Goal: Navigation & Orientation: Find specific page/section

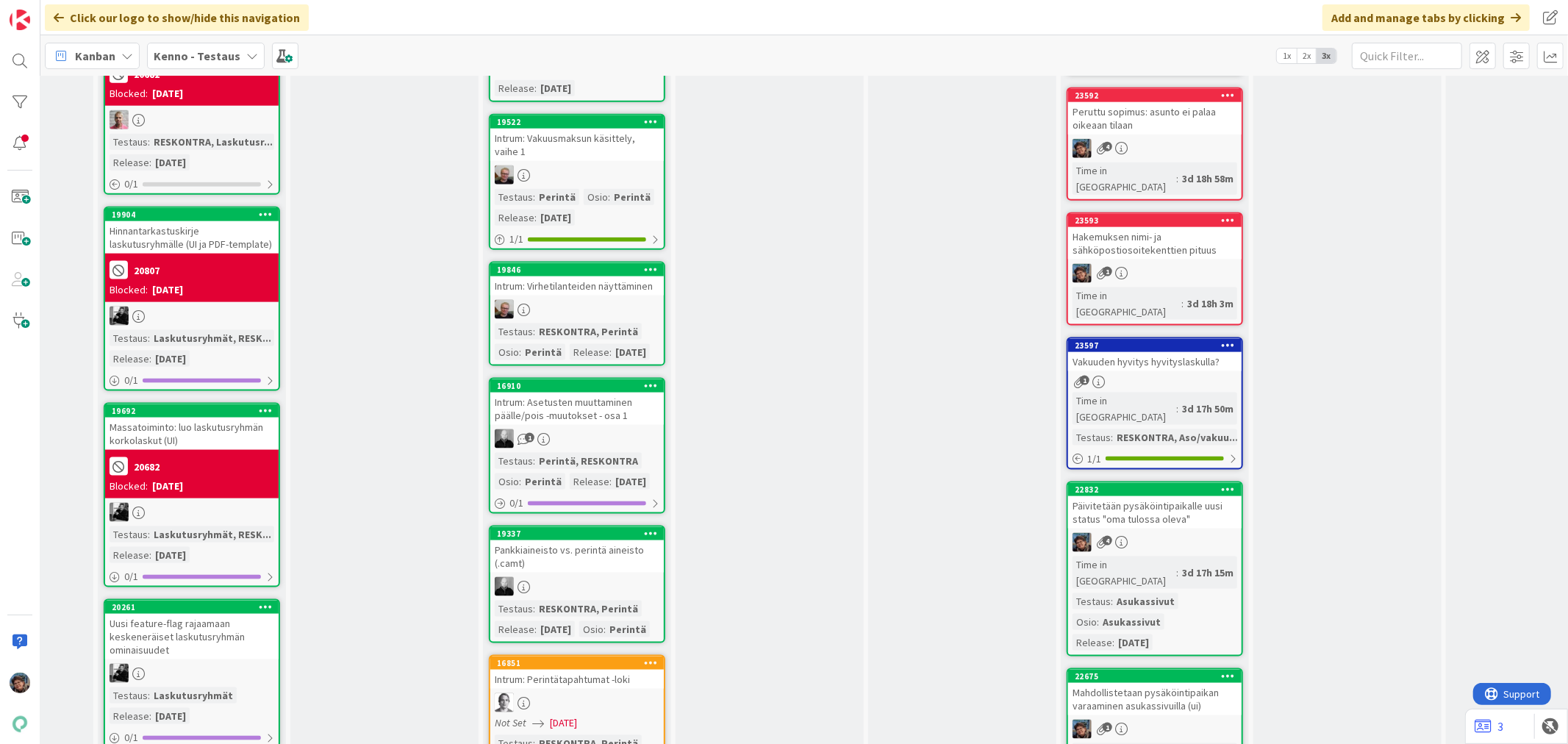
scroll to position [1551, 333]
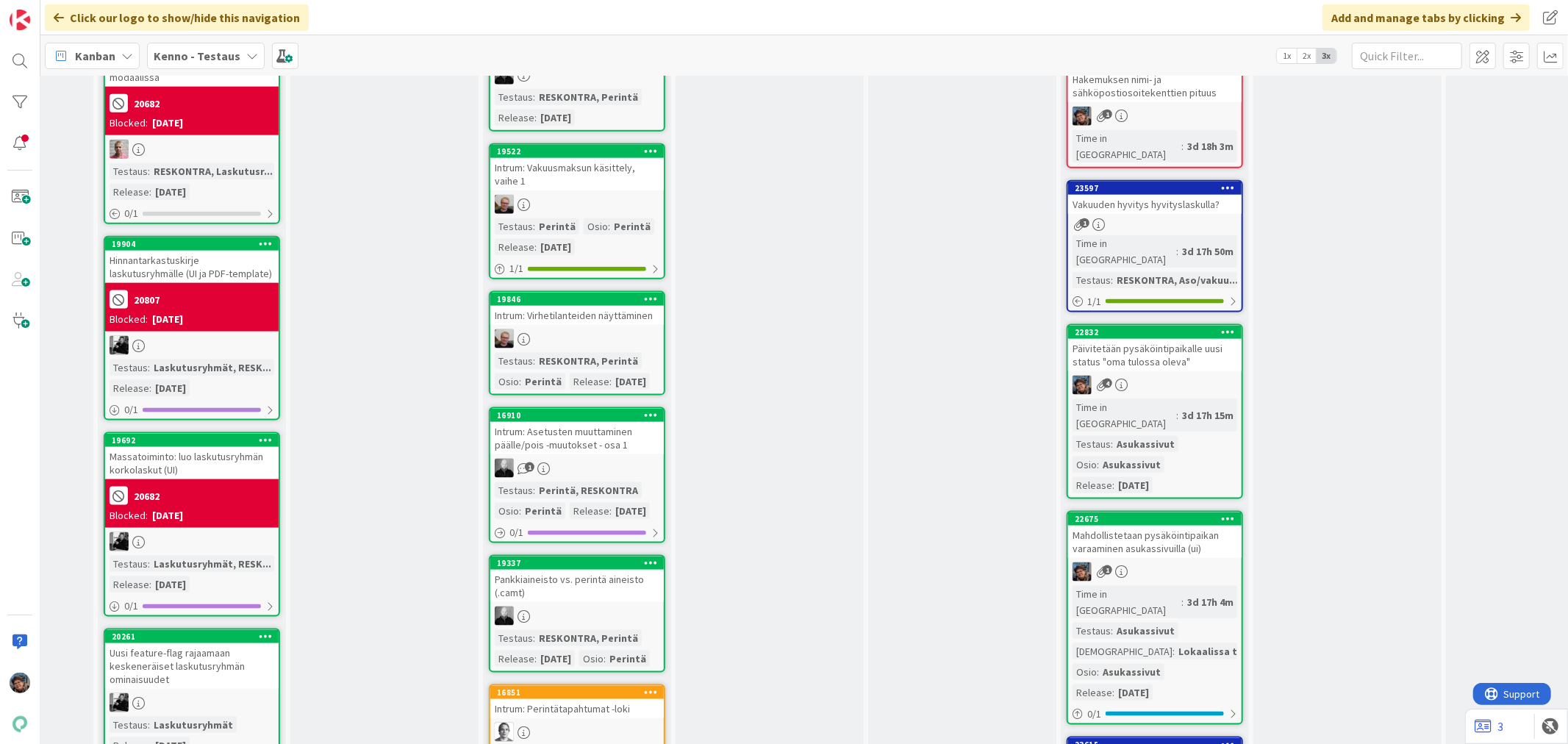
click at [1194, 525] on div "Mahdollistetaan pysäköintipaikan varaaminen asukassivuilla (ui)" at bounding box center [1154, 541] width 174 height 33
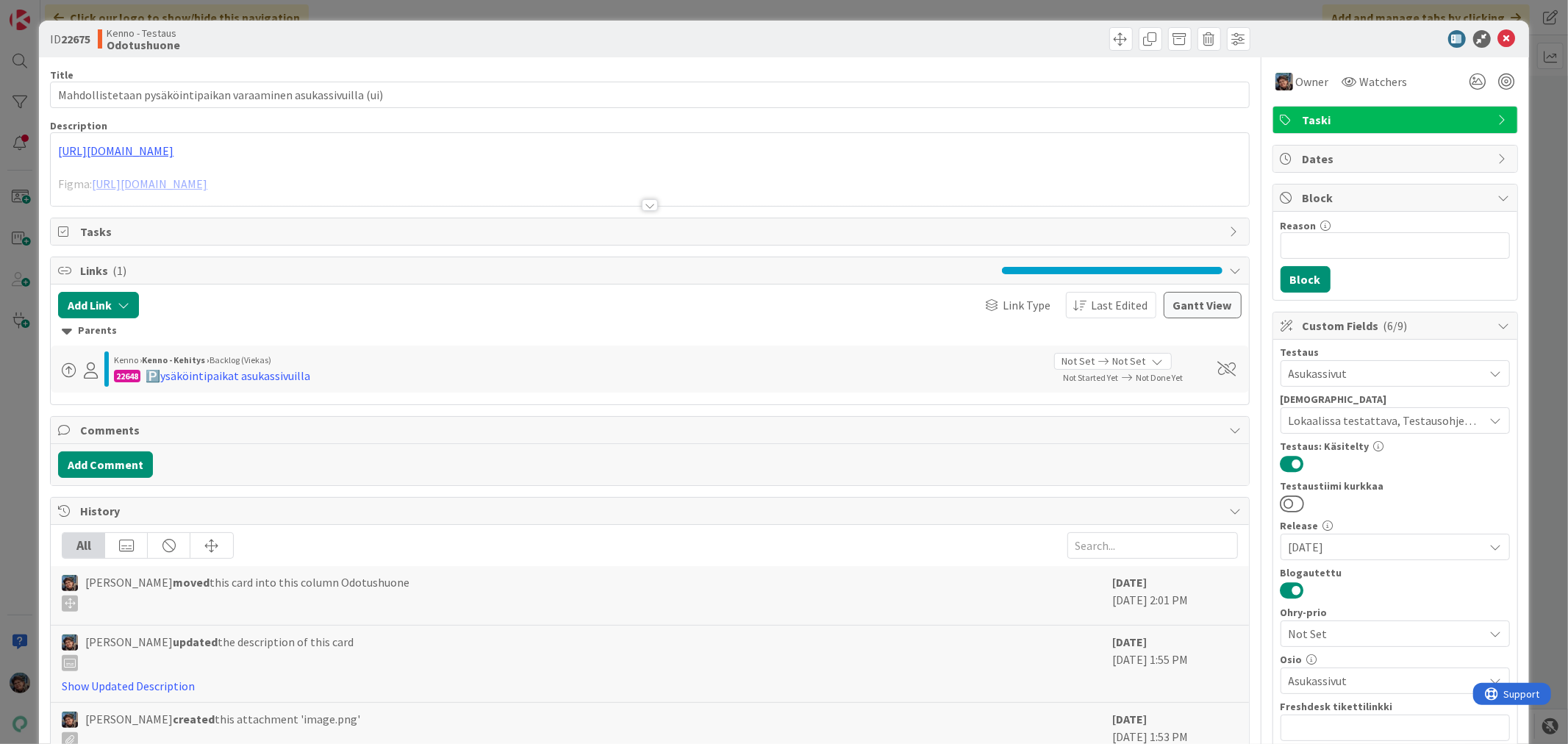
click at [642, 207] on div at bounding box center [649, 204] width 16 height 12
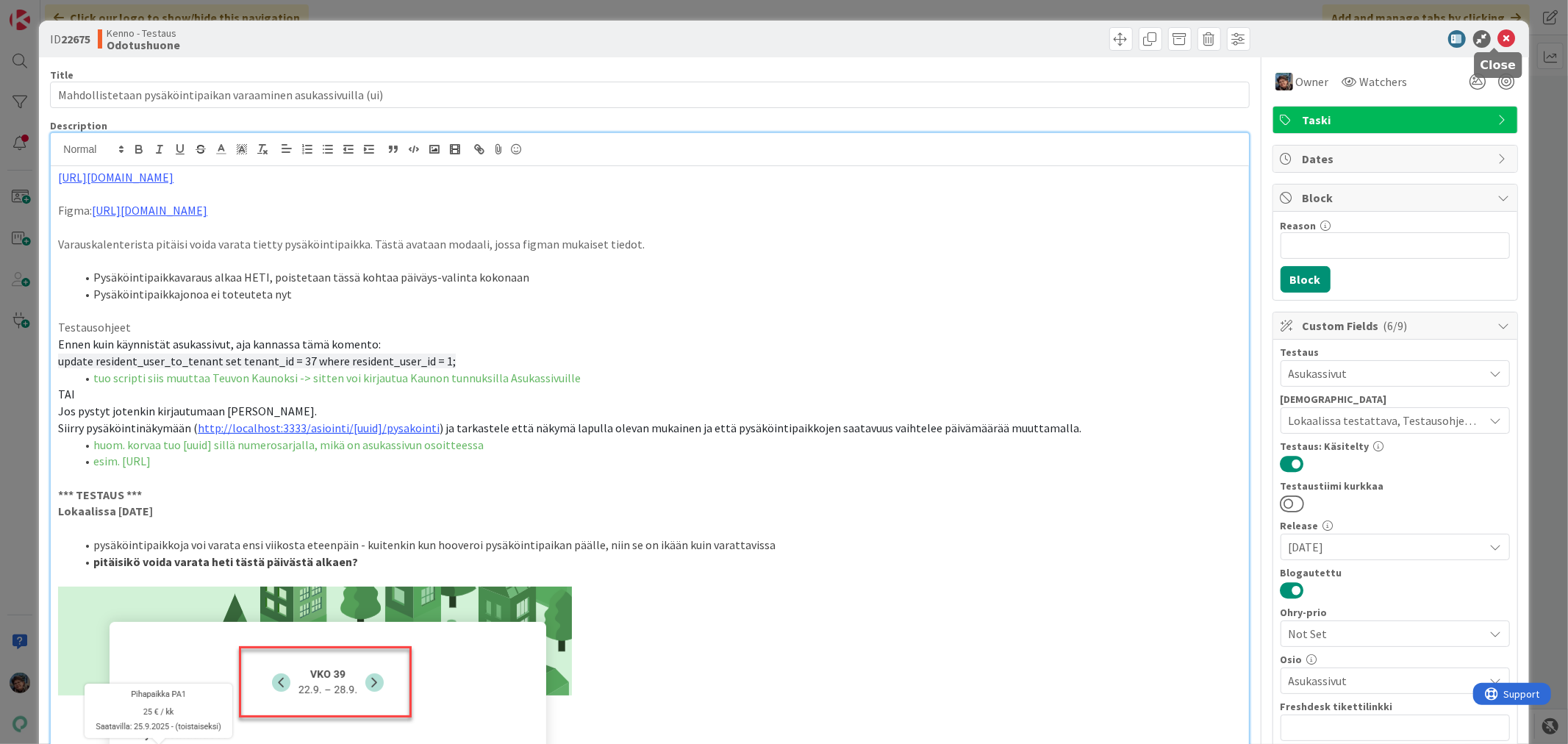
drag, startPoint x: 1493, startPoint y: 36, endPoint x: 1482, endPoint y: 39, distance: 11.4
click at [1484, 39] on div at bounding box center [1387, 38] width 260 height 17
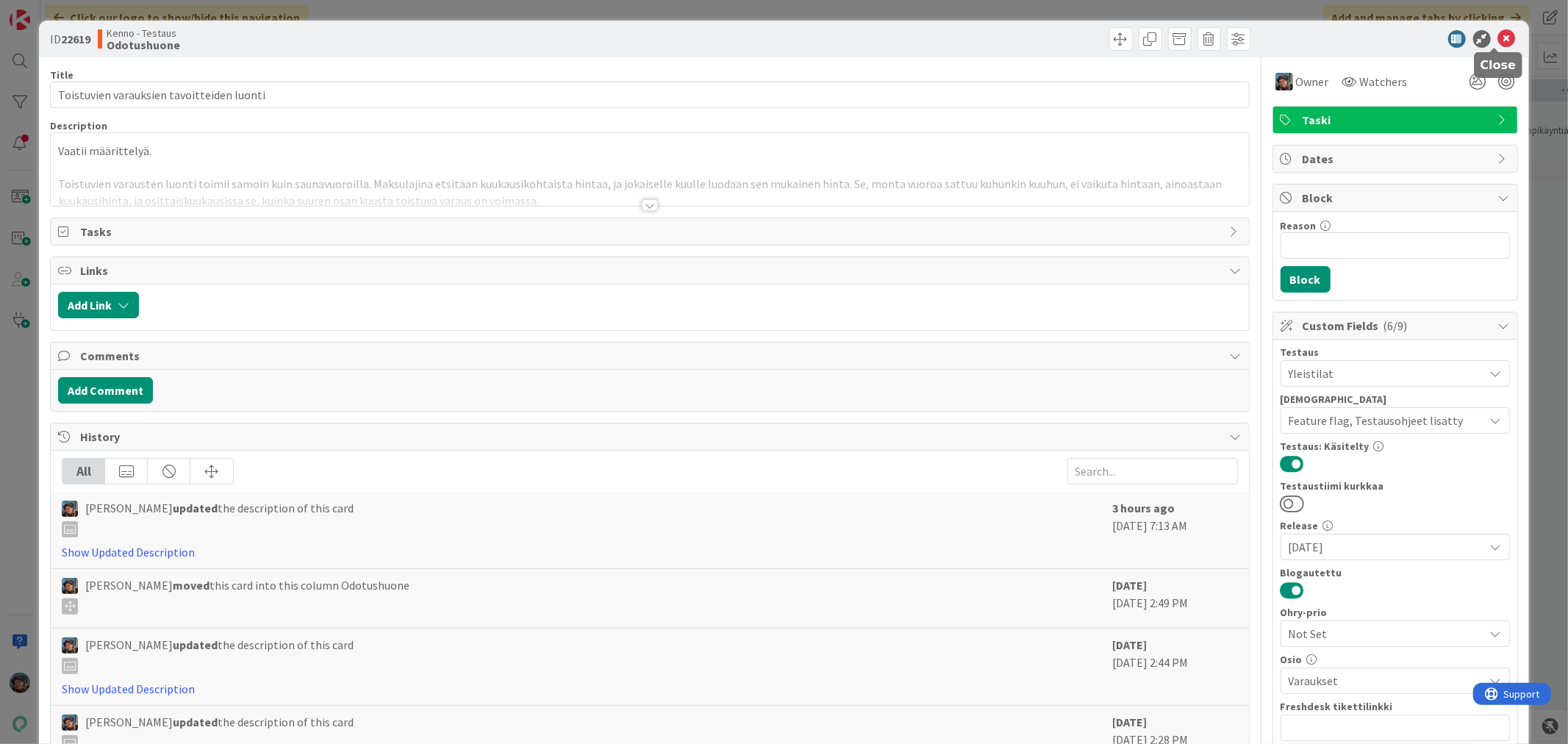
click at [1498, 31] on icon at bounding box center [1507, 38] width 17 height 17
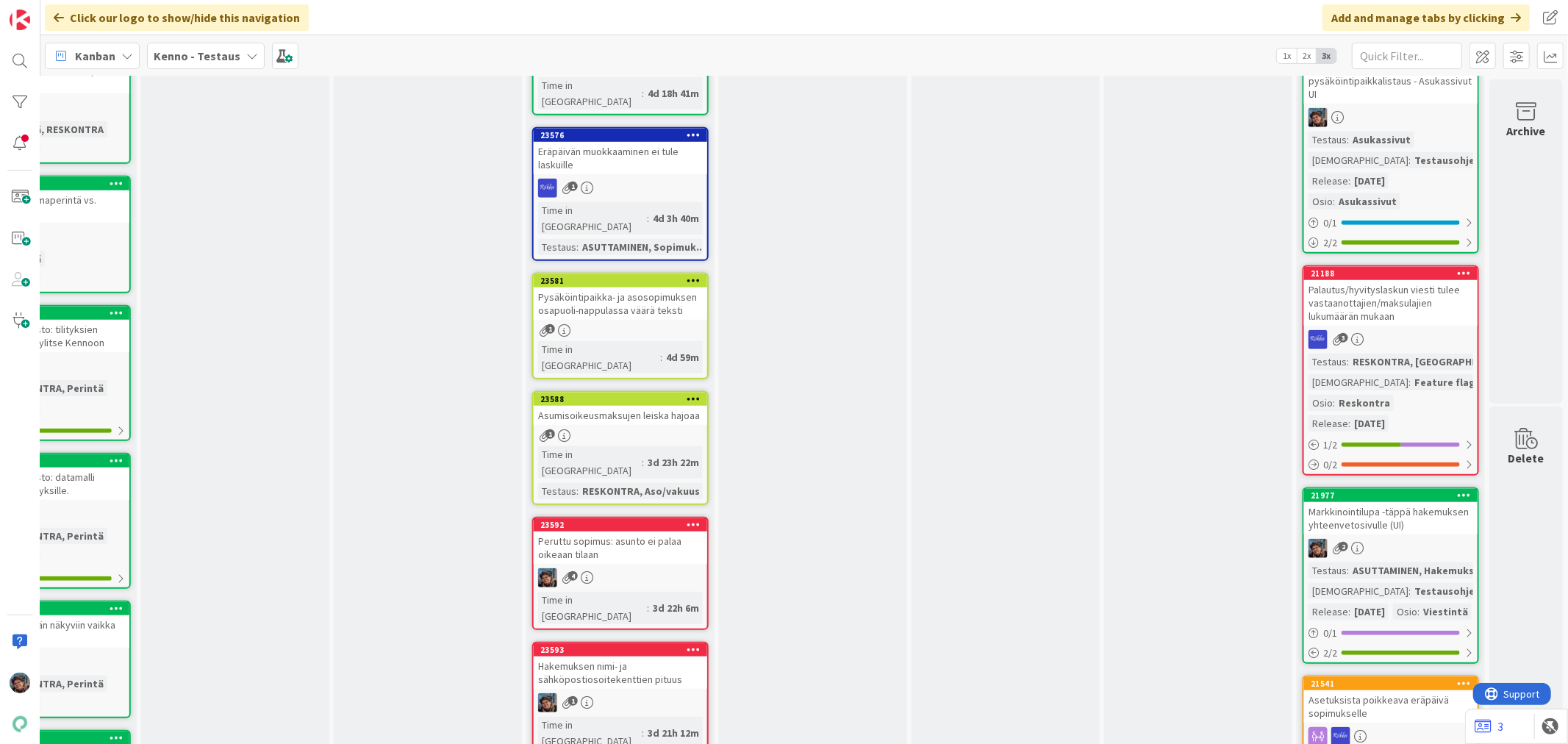
scroll to position [979, 879]
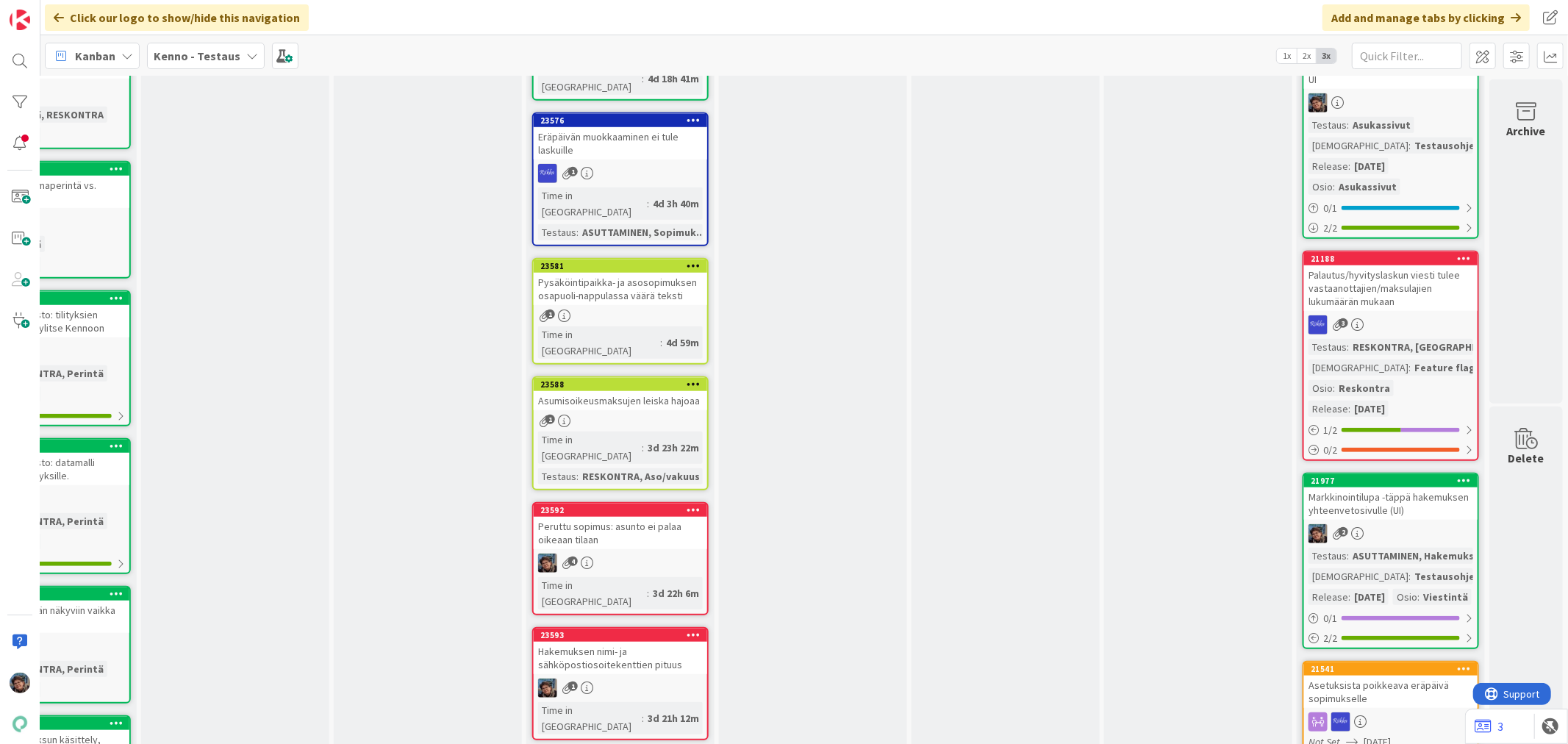
click at [667, 641] on div "Hakemuksen nimi- ja sähköpostiosoitekenttien pituus" at bounding box center [620, 658] width 174 height 33
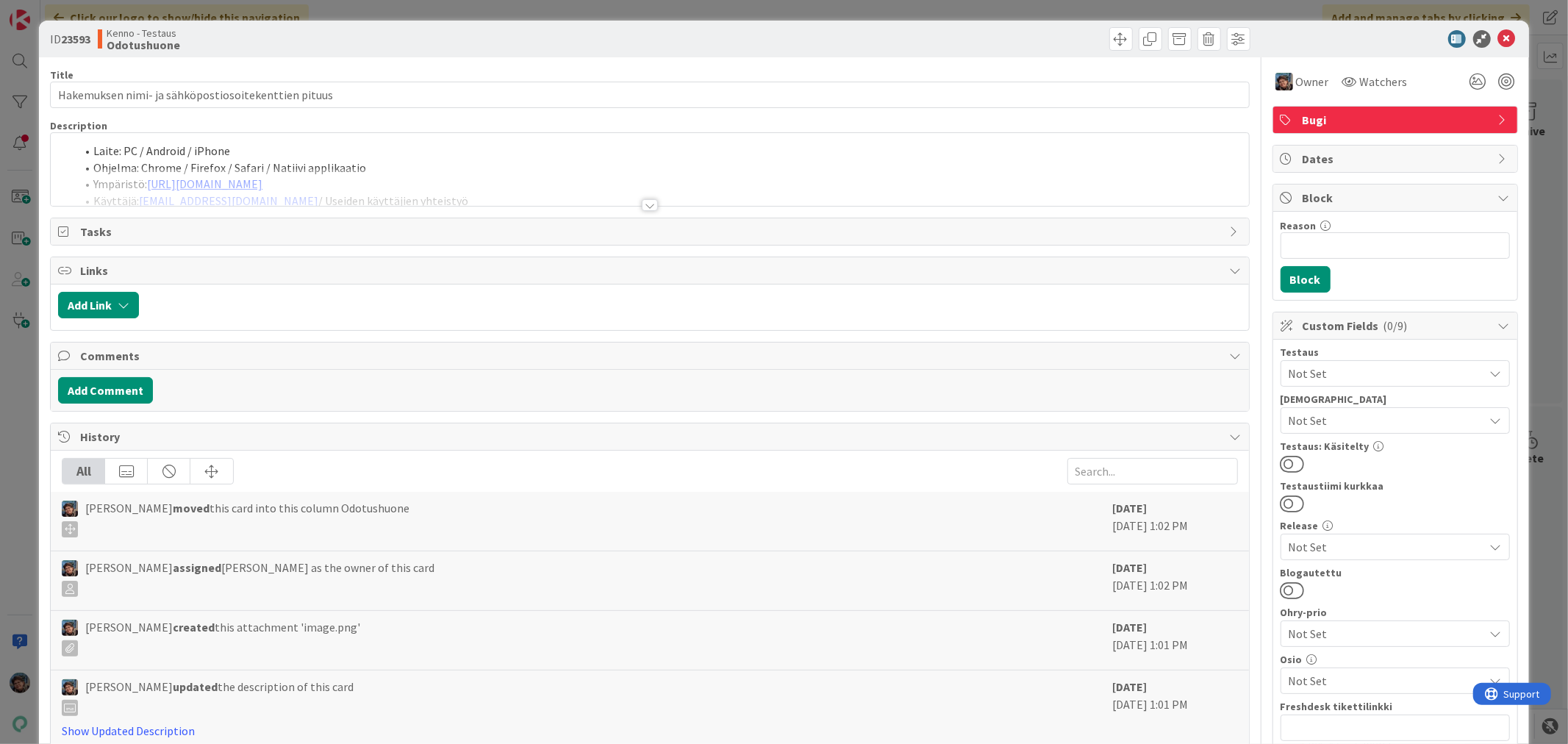
click at [641, 203] on div at bounding box center [649, 204] width 16 height 12
click at [1498, 34] on icon at bounding box center [1507, 38] width 17 height 17
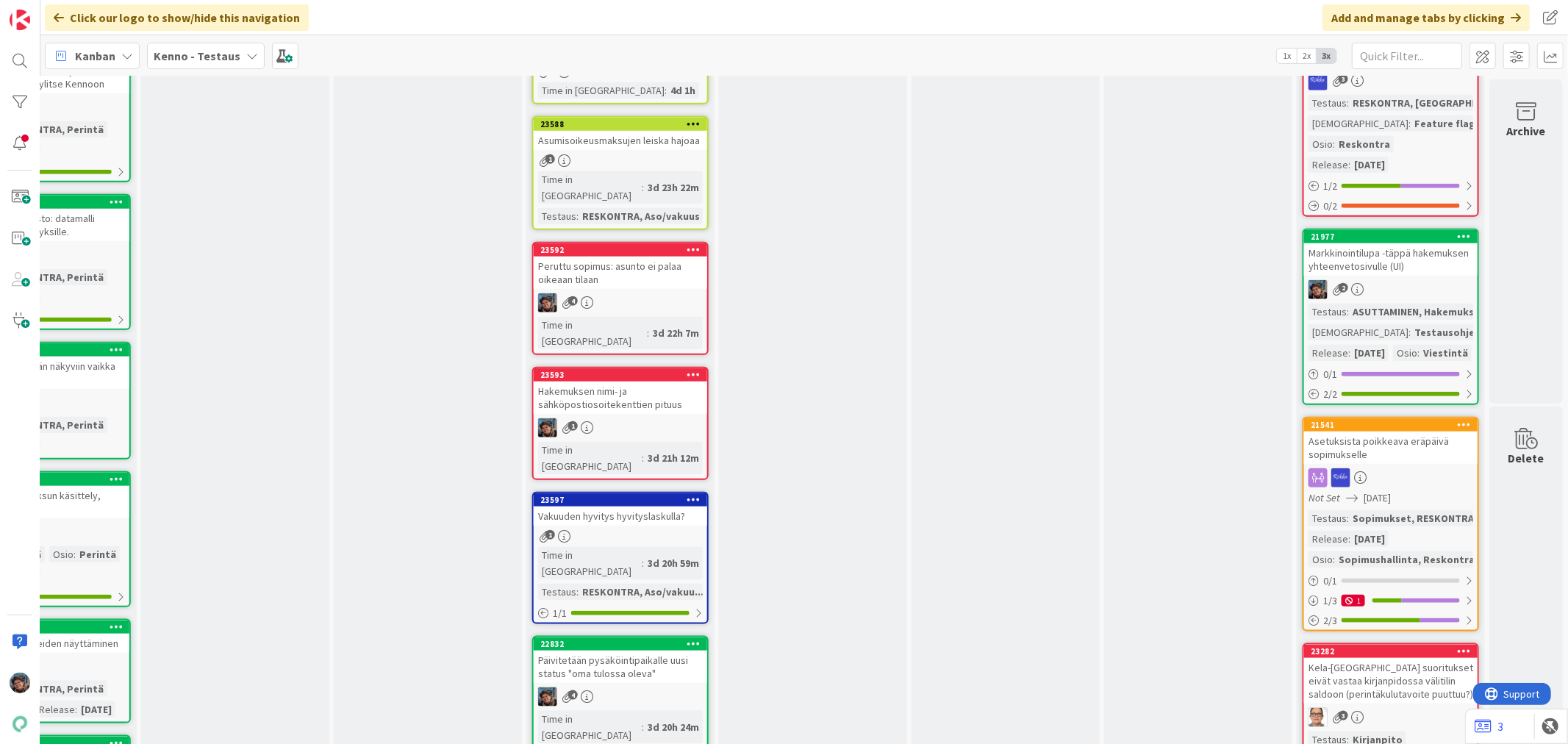
scroll to position [1224, 879]
click at [644, 718] on div "3d 20h 24m" at bounding box center [673, 726] width 59 height 16
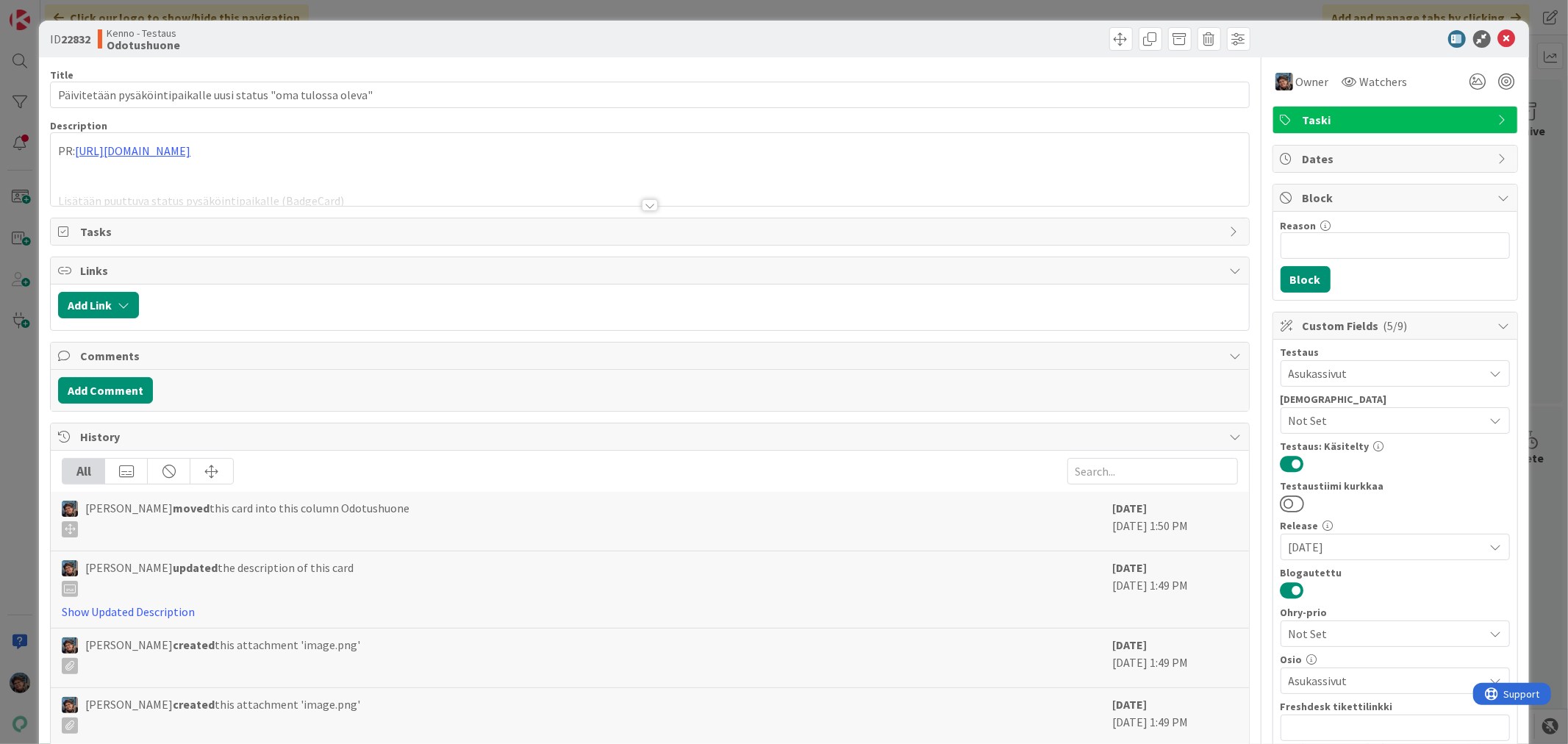
click at [644, 201] on div at bounding box center [649, 204] width 16 height 12
click at [1498, 33] on icon at bounding box center [1507, 38] width 17 height 17
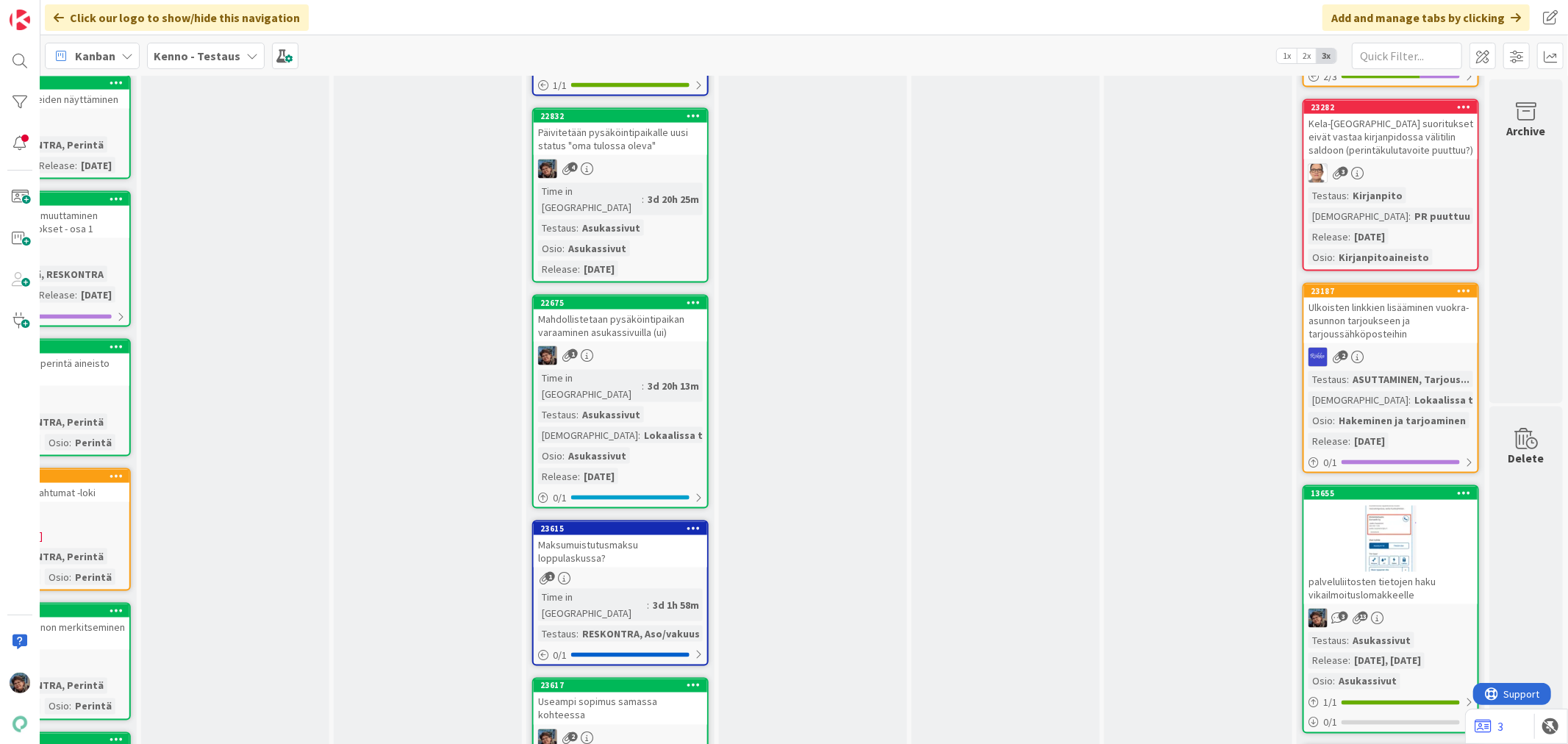
scroll to position [1796, 879]
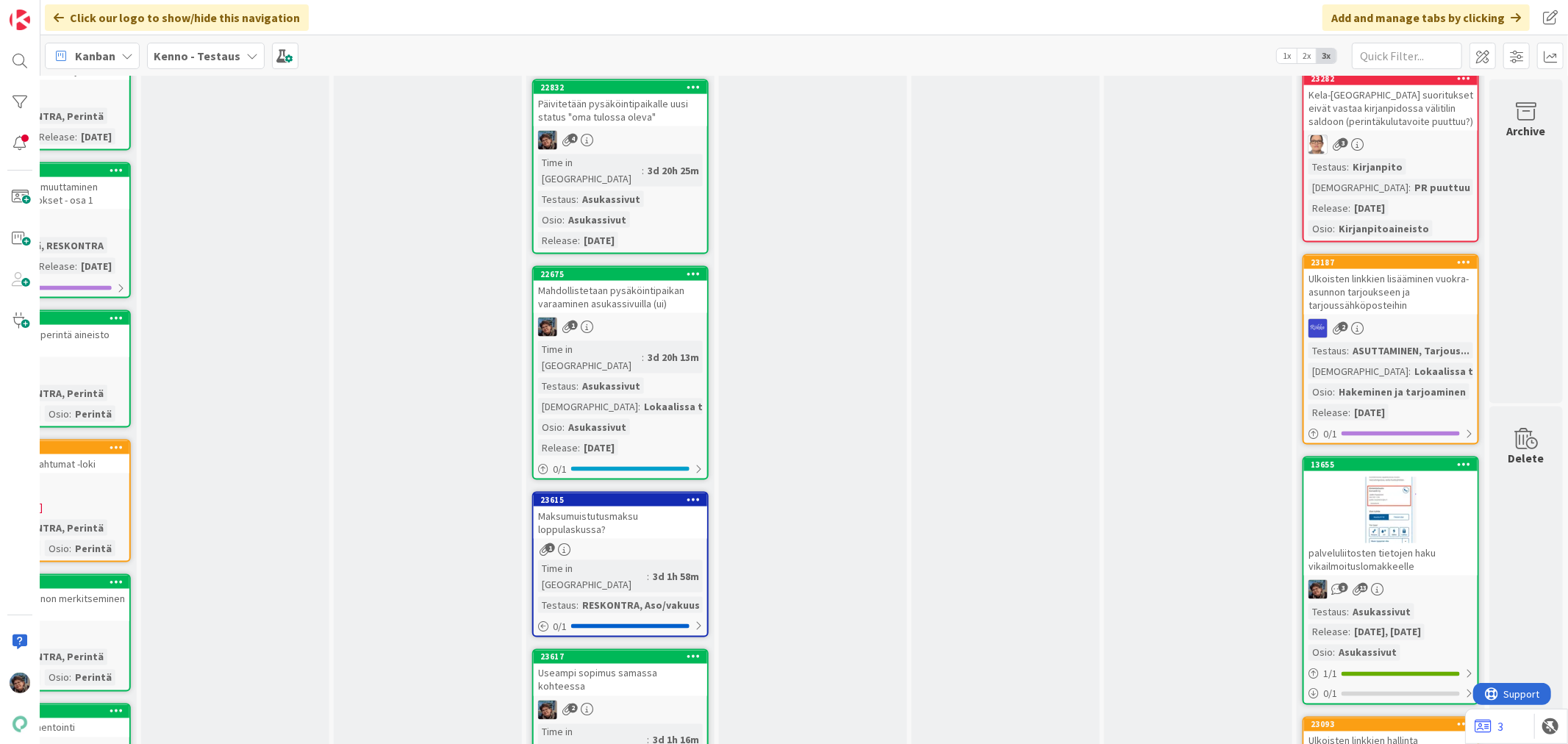
click at [650, 701] on div "2" at bounding box center [620, 710] width 174 height 19
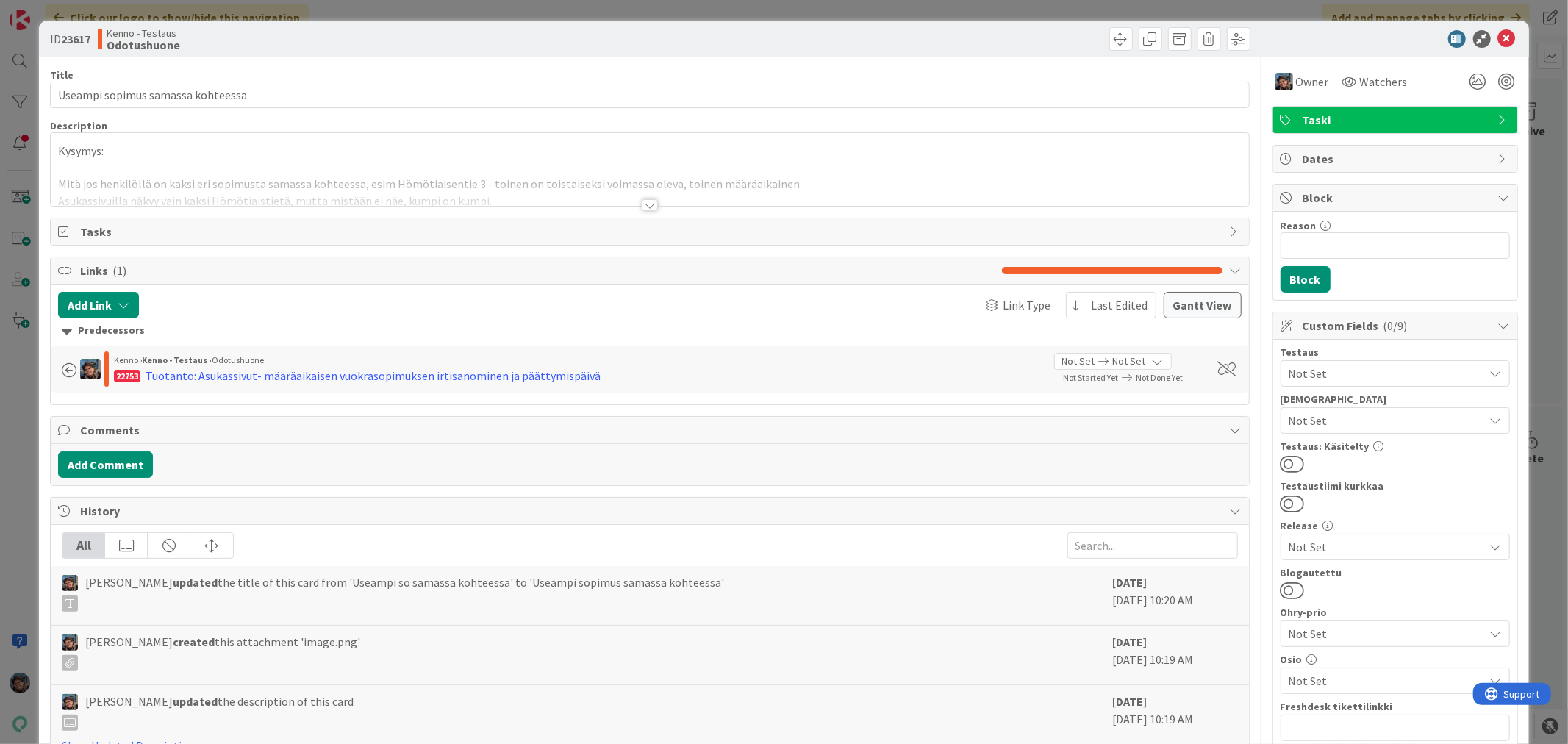
click at [641, 205] on div at bounding box center [649, 204] width 16 height 12
click at [1498, 36] on icon at bounding box center [1507, 38] width 17 height 17
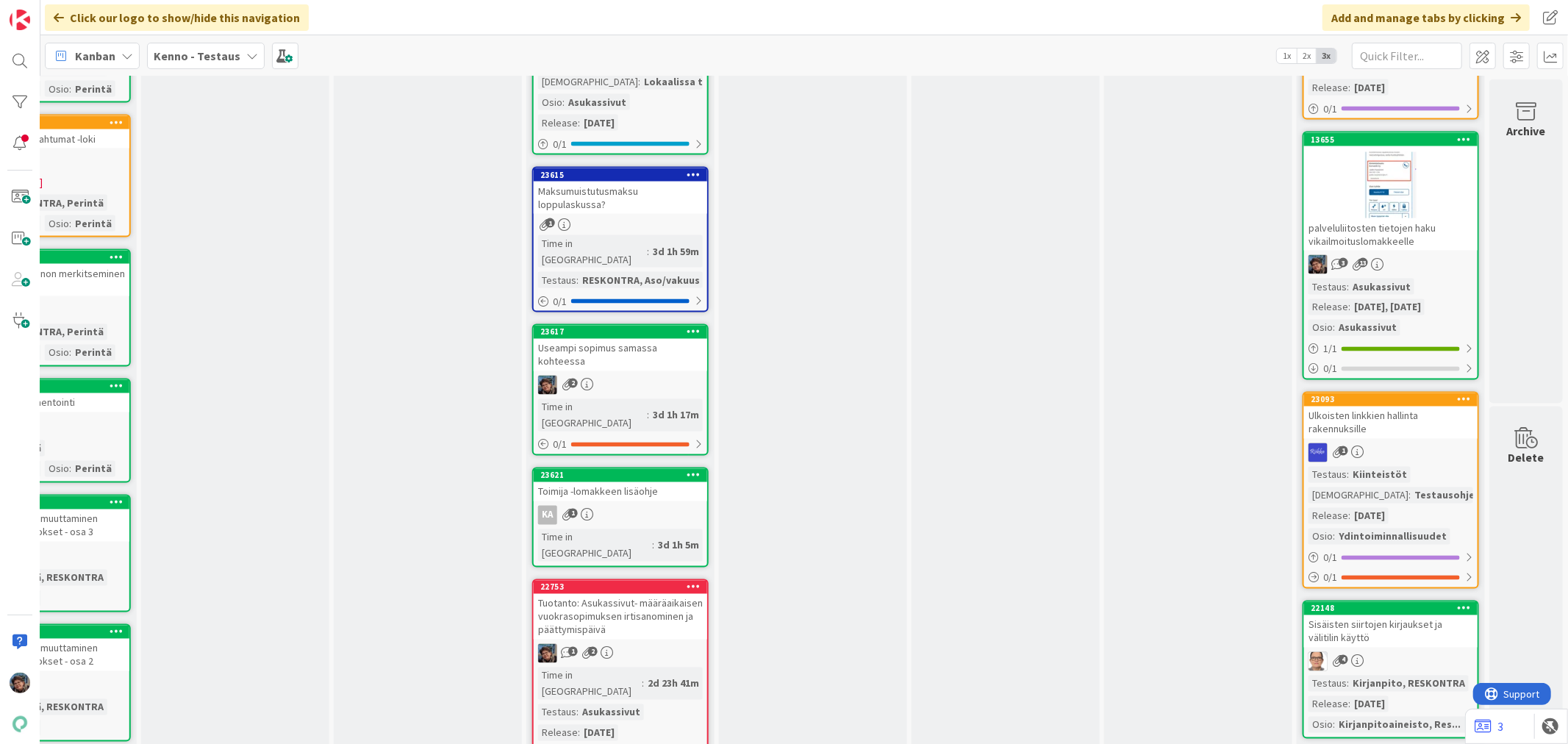
scroll to position [2123, 879]
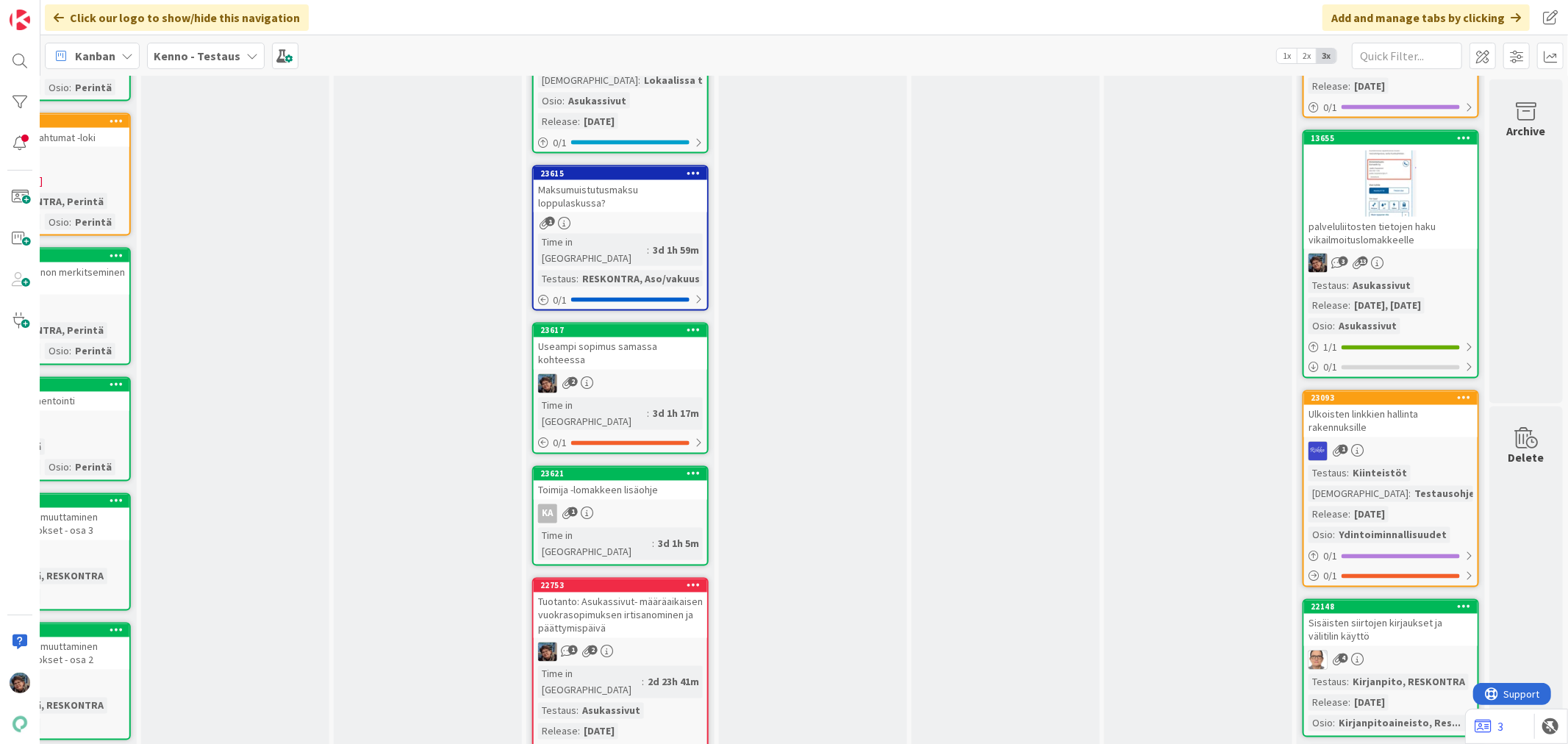
click at [644, 642] on div "1 2" at bounding box center [620, 652] width 174 height 19
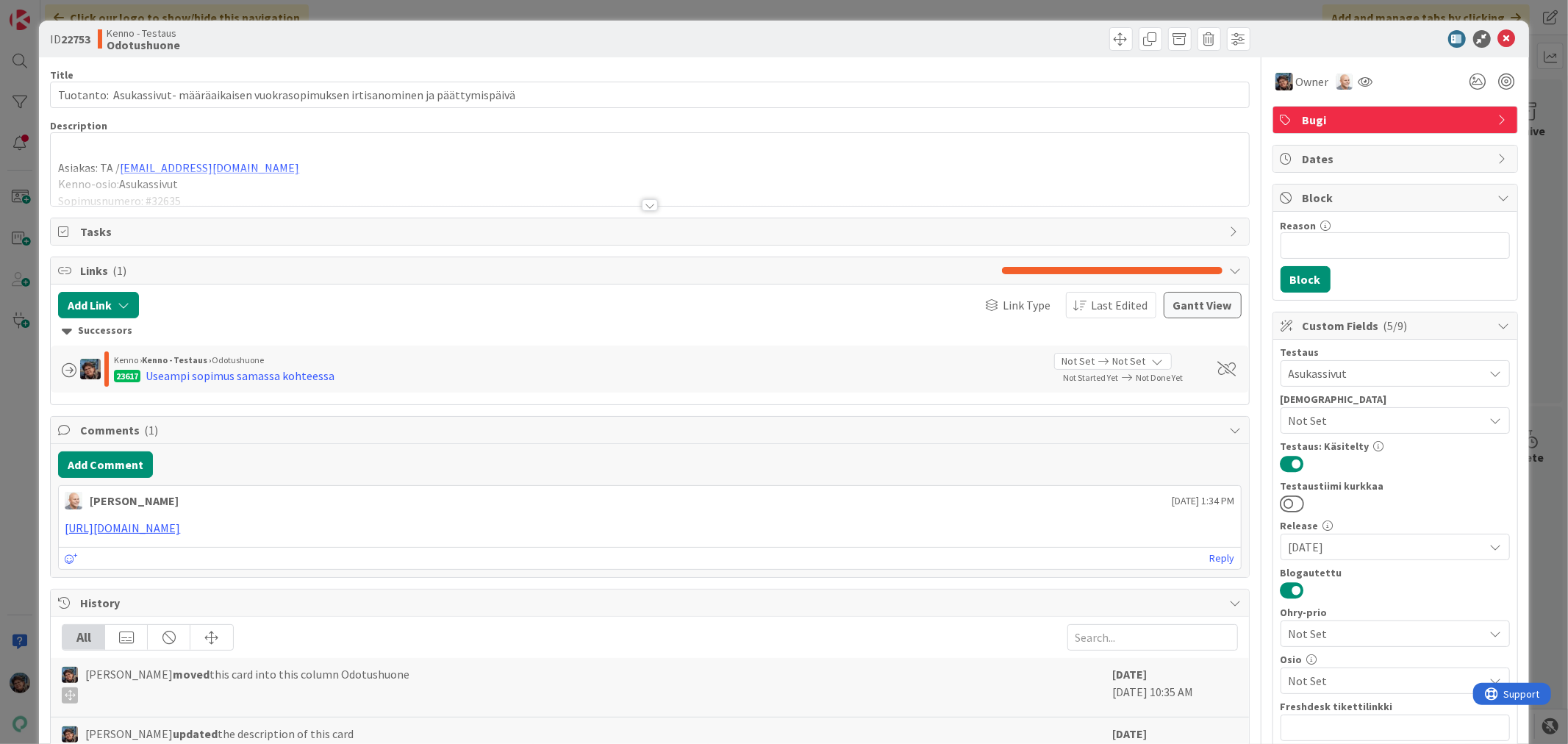
click at [647, 207] on div at bounding box center [649, 204] width 16 height 12
click at [1498, 37] on icon at bounding box center [1507, 38] width 17 height 17
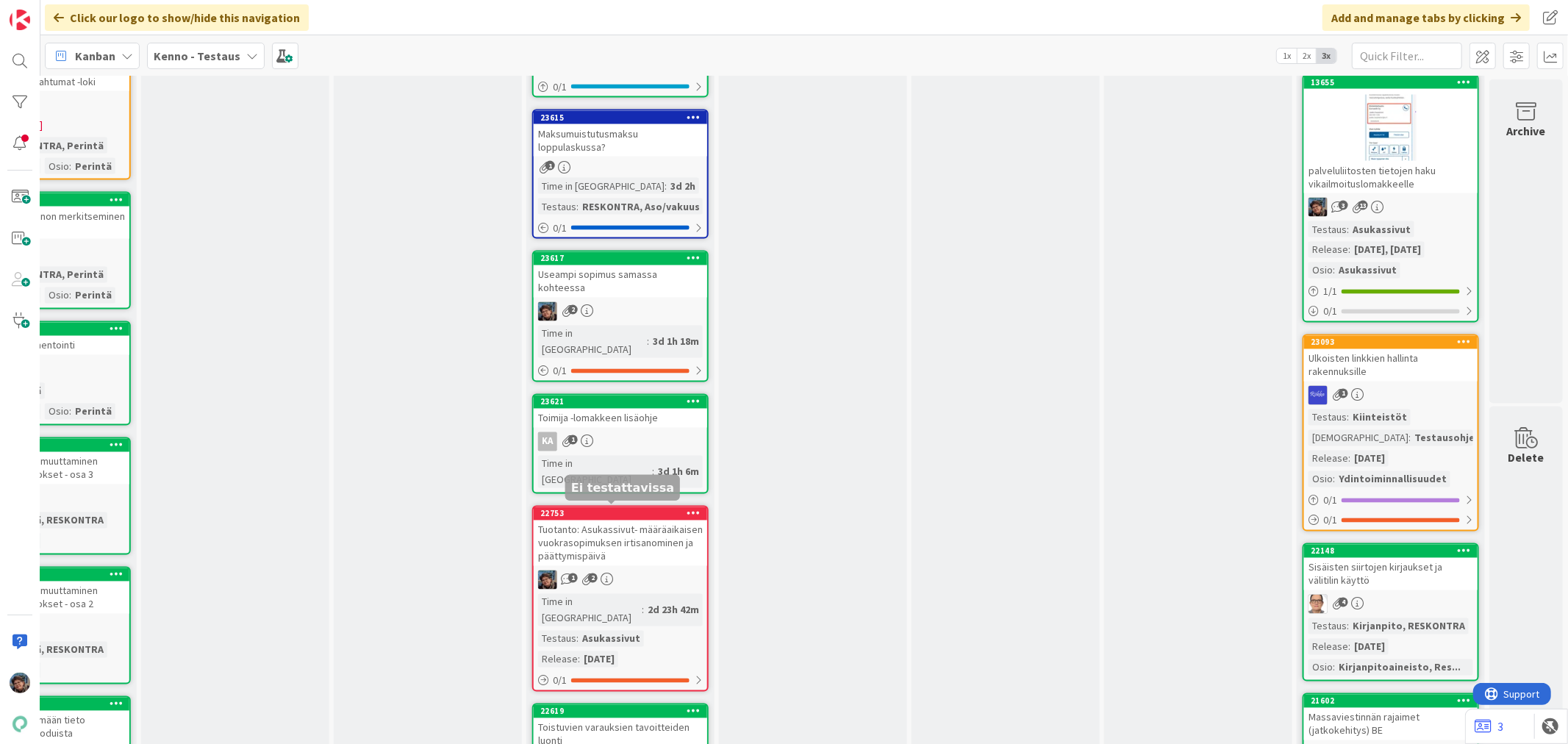
scroll to position [2123, 879]
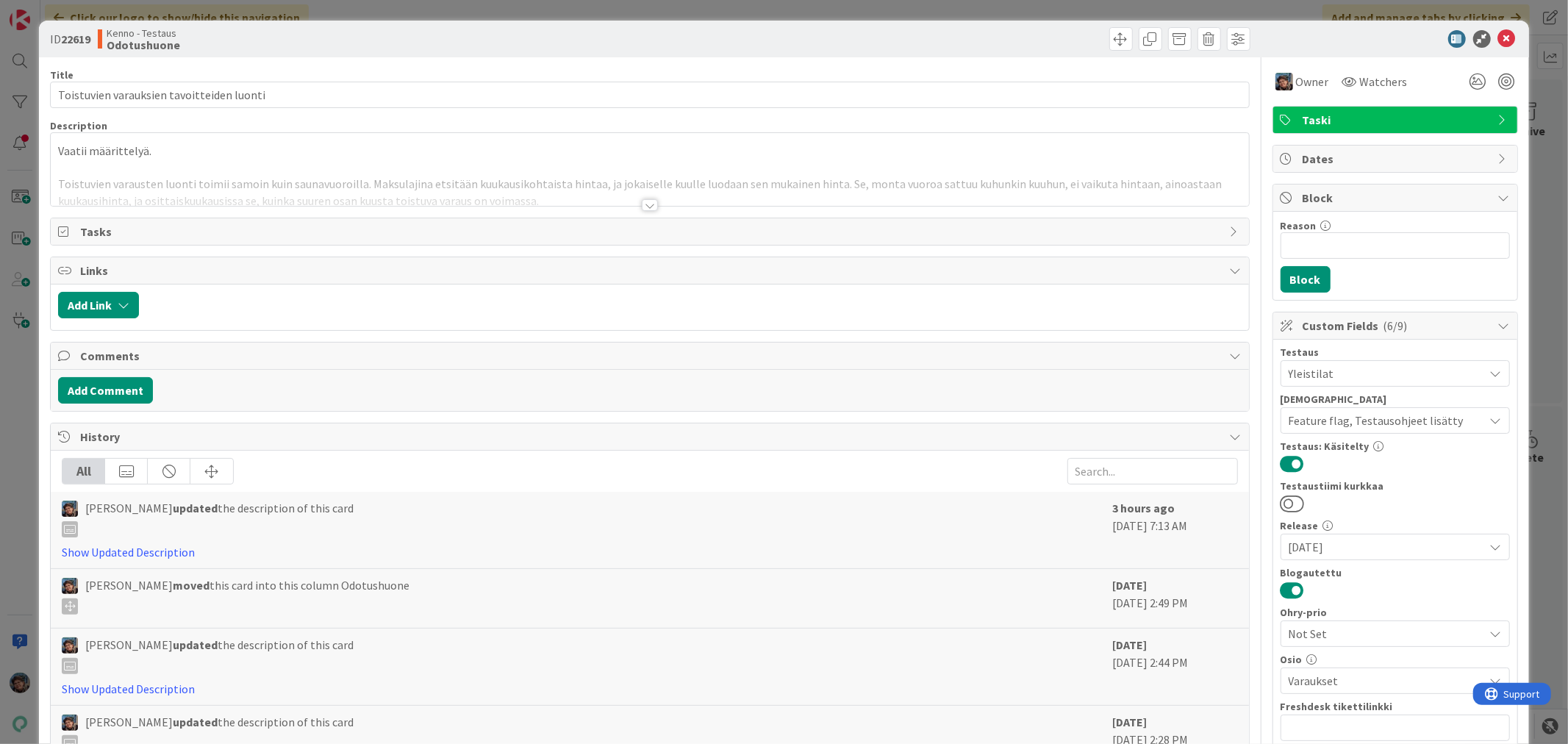
click at [641, 203] on div at bounding box center [649, 204] width 16 height 12
click at [1498, 38] on icon at bounding box center [1507, 38] width 17 height 17
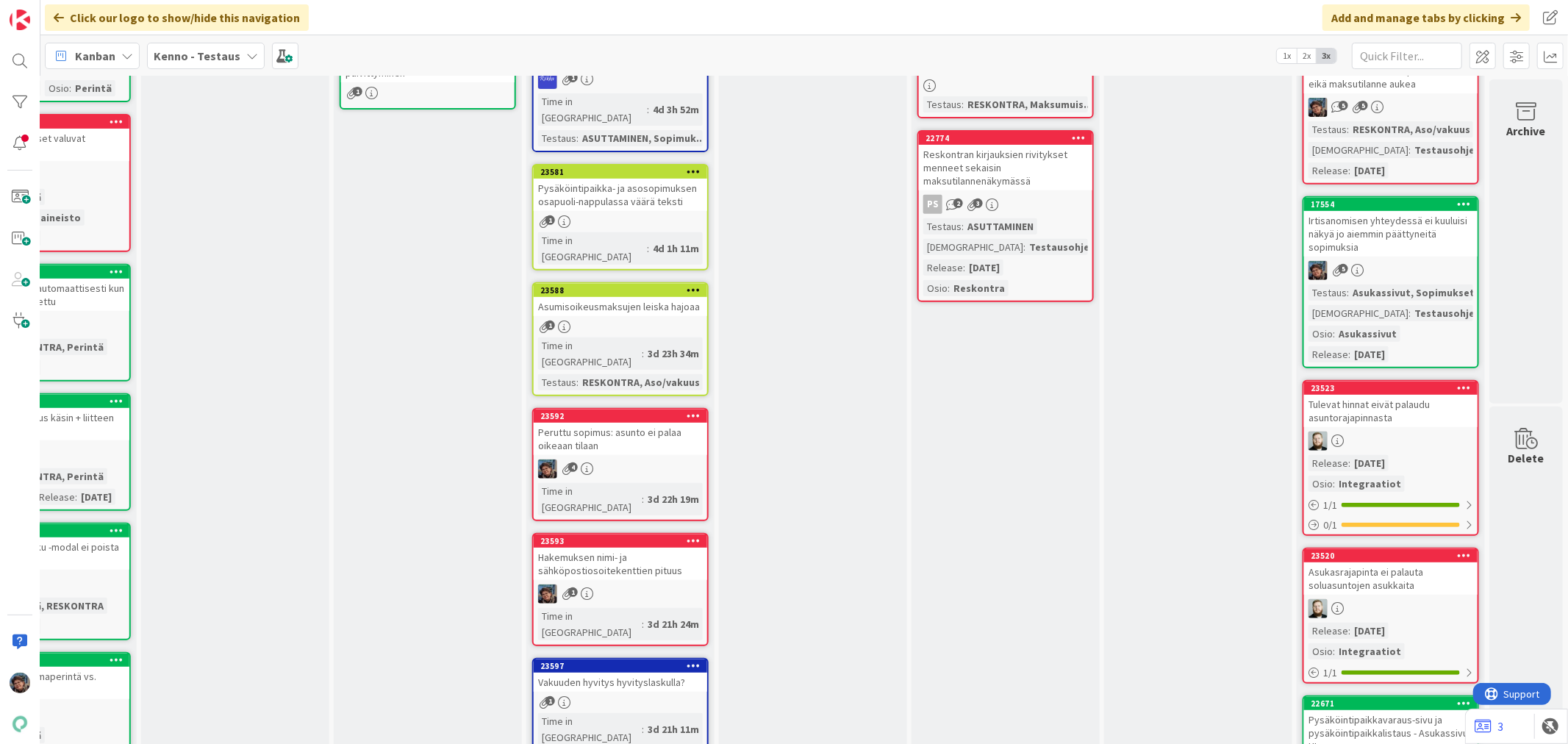
scroll to position [490, 879]
click at [626, 421] on div "Peruttu sopimus: asunto ei palaa oikeaan tilaan" at bounding box center [620, 438] width 174 height 33
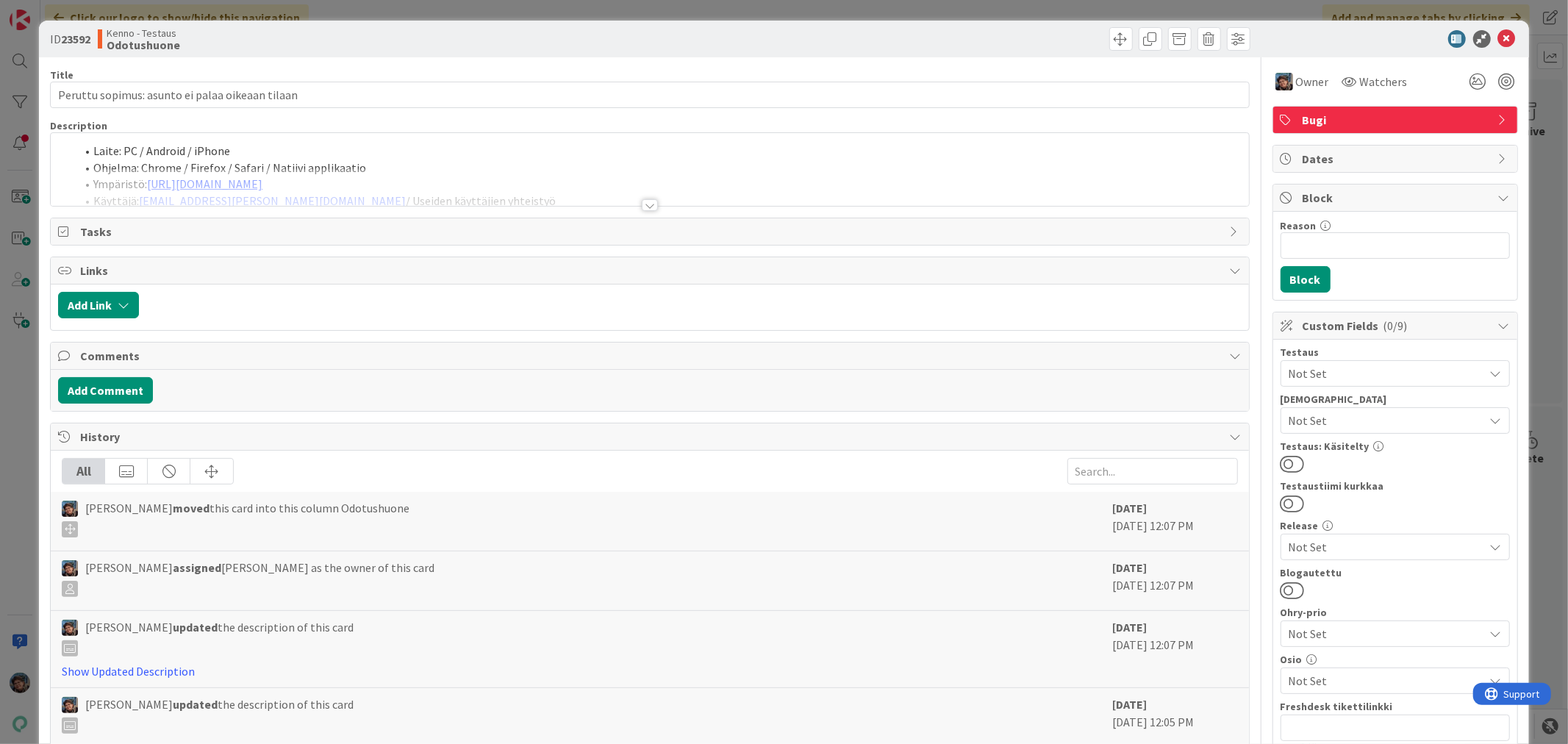
click at [641, 206] on div at bounding box center [649, 204] width 16 height 12
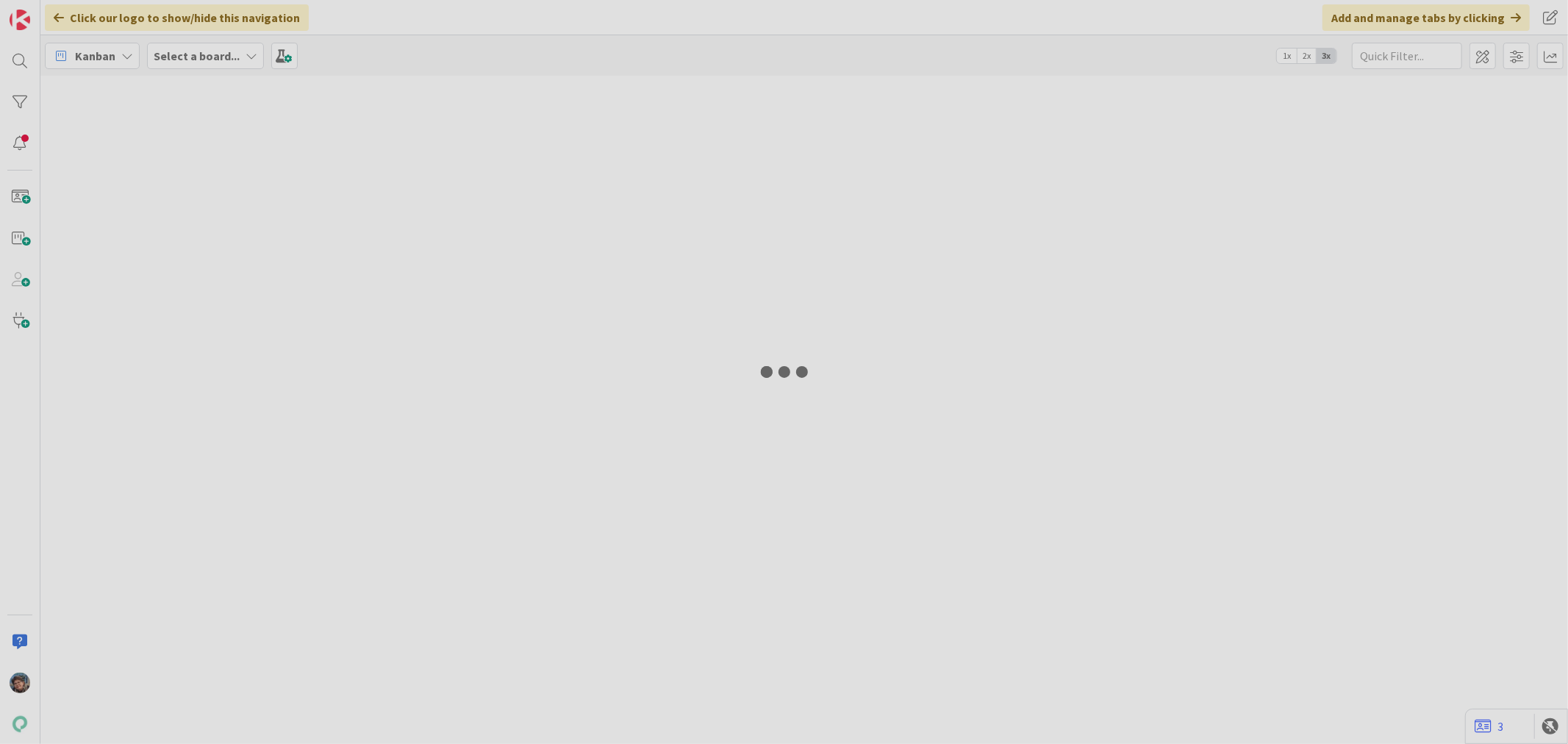
click at [1291, 36] on div at bounding box center [784, 372] width 1568 height 744
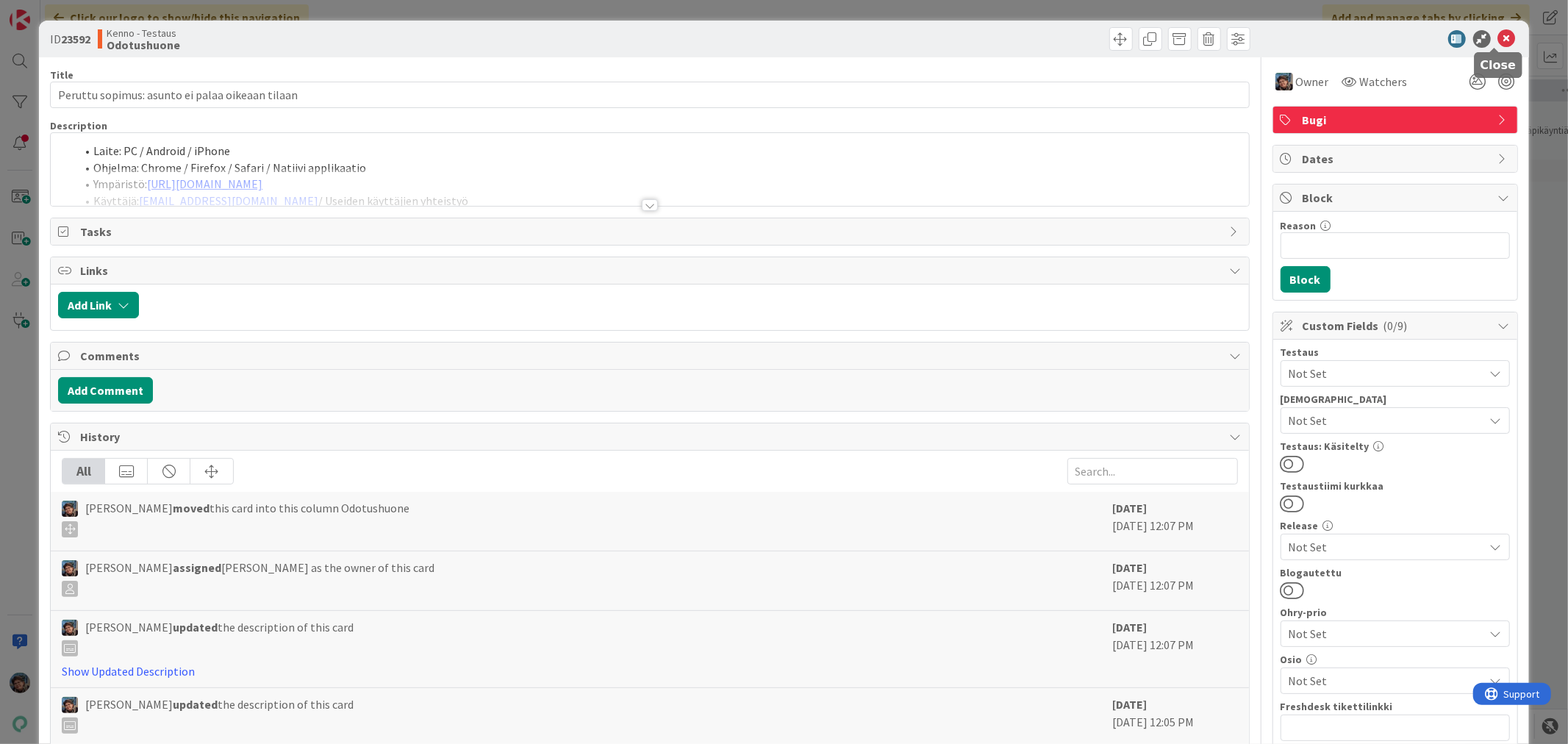
click at [1498, 36] on icon at bounding box center [1507, 38] width 17 height 17
